Goal: Check status: Check status

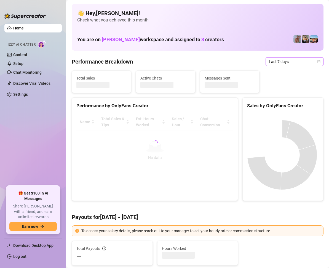
click at [317, 60] on icon "calendar" at bounding box center [318, 61] width 3 height 3
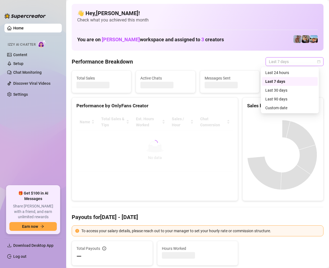
click at [317, 60] on icon "calendar" at bounding box center [318, 61] width 3 height 3
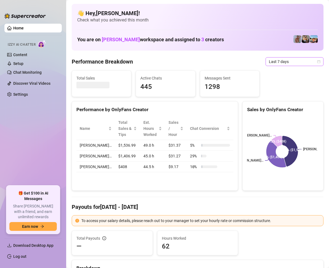
click at [308, 63] on span "Last 7 days" at bounding box center [294, 62] width 51 height 8
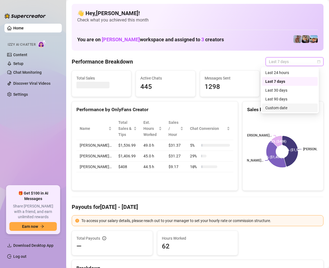
click at [275, 108] on div "Custom date" at bounding box center [289, 108] width 49 height 6
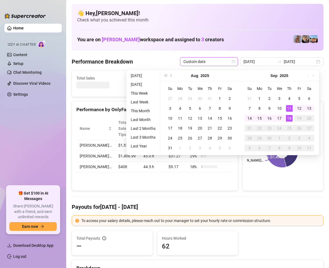
type input "[DATE]"
click at [290, 117] on div "18" at bounding box center [289, 118] width 7 height 7
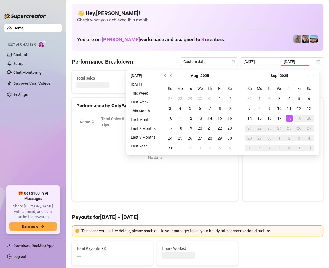
type input "[DATE]"
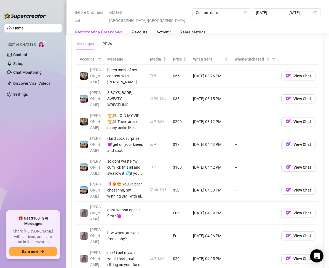
scroll to position [496, 0]
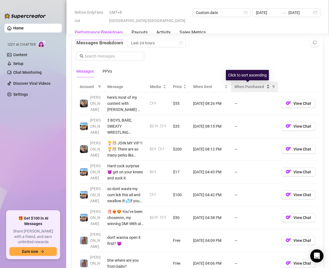
click at [246, 87] on span "When Purchased" at bounding box center [249, 87] width 31 height 6
click at [265, 88] on div "When Purchased" at bounding box center [254, 87] width 40 height 6
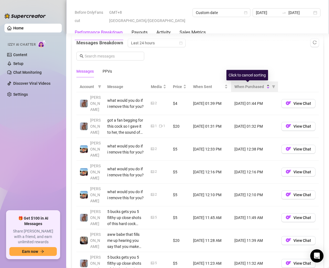
click at [262, 85] on div "When Purchased" at bounding box center [251, 87] width 35 height 6
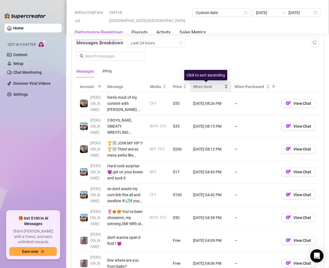
click at [203, 87] on span "When Sent" at bounding box center [208, 87] width 30 height 6
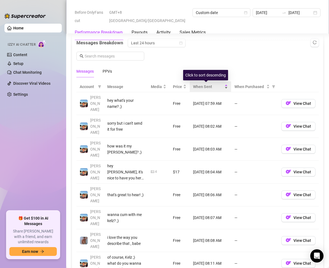
click at [212, 87] on span "When Sent" at bounding box center [208, 87] width 30 height 6
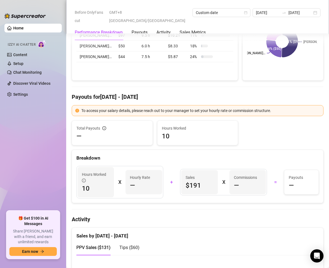
scroll to position [83, 0]
